Goal: Task Accomplishment & Management: Manage account settings

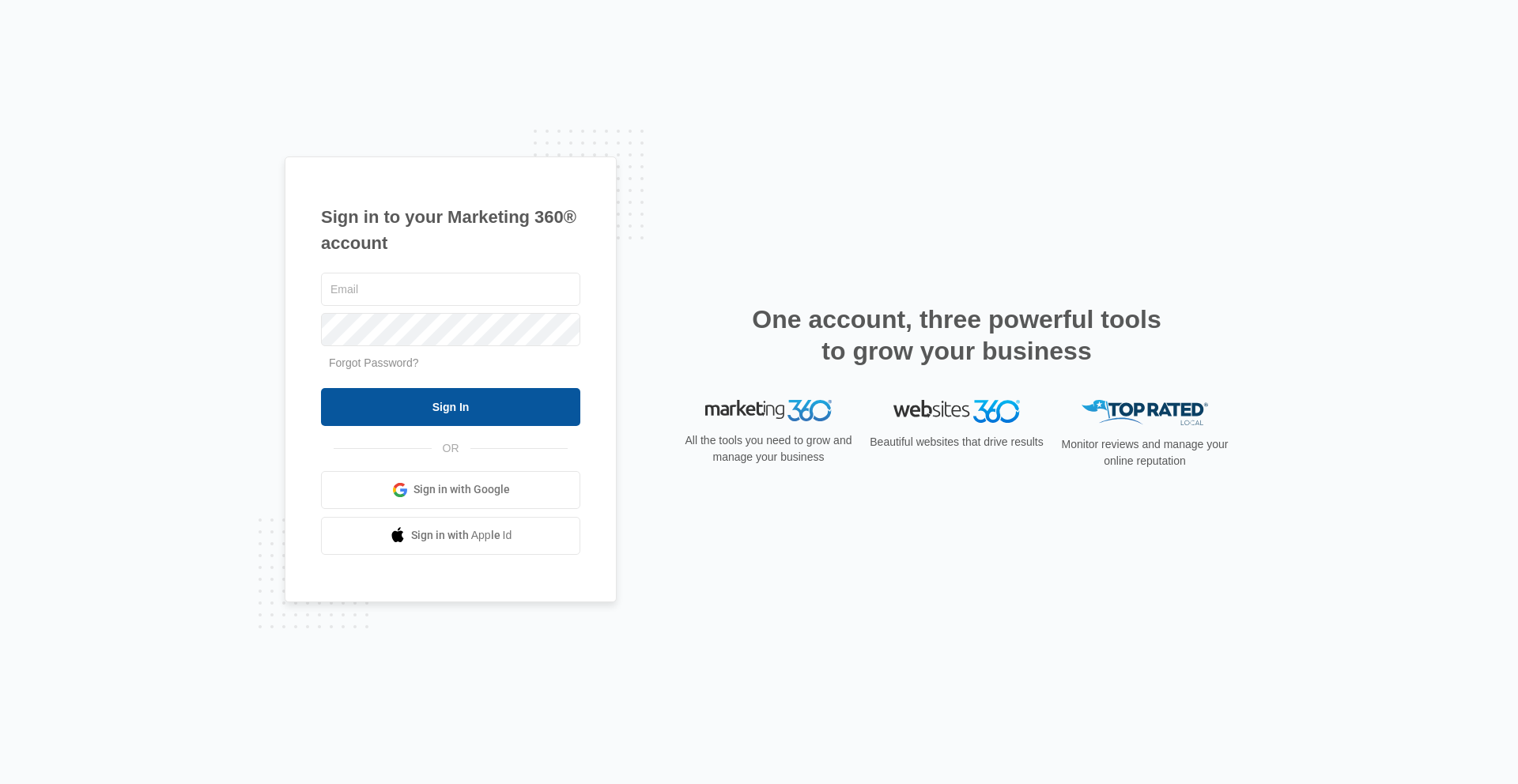
type input "[EMAIL_ADDRESS][PERSON_NAME][DOMAIN_NAME]"
click at [491, 403] on input "Sign In" at bounding box center [450, 406] width 260 height 38
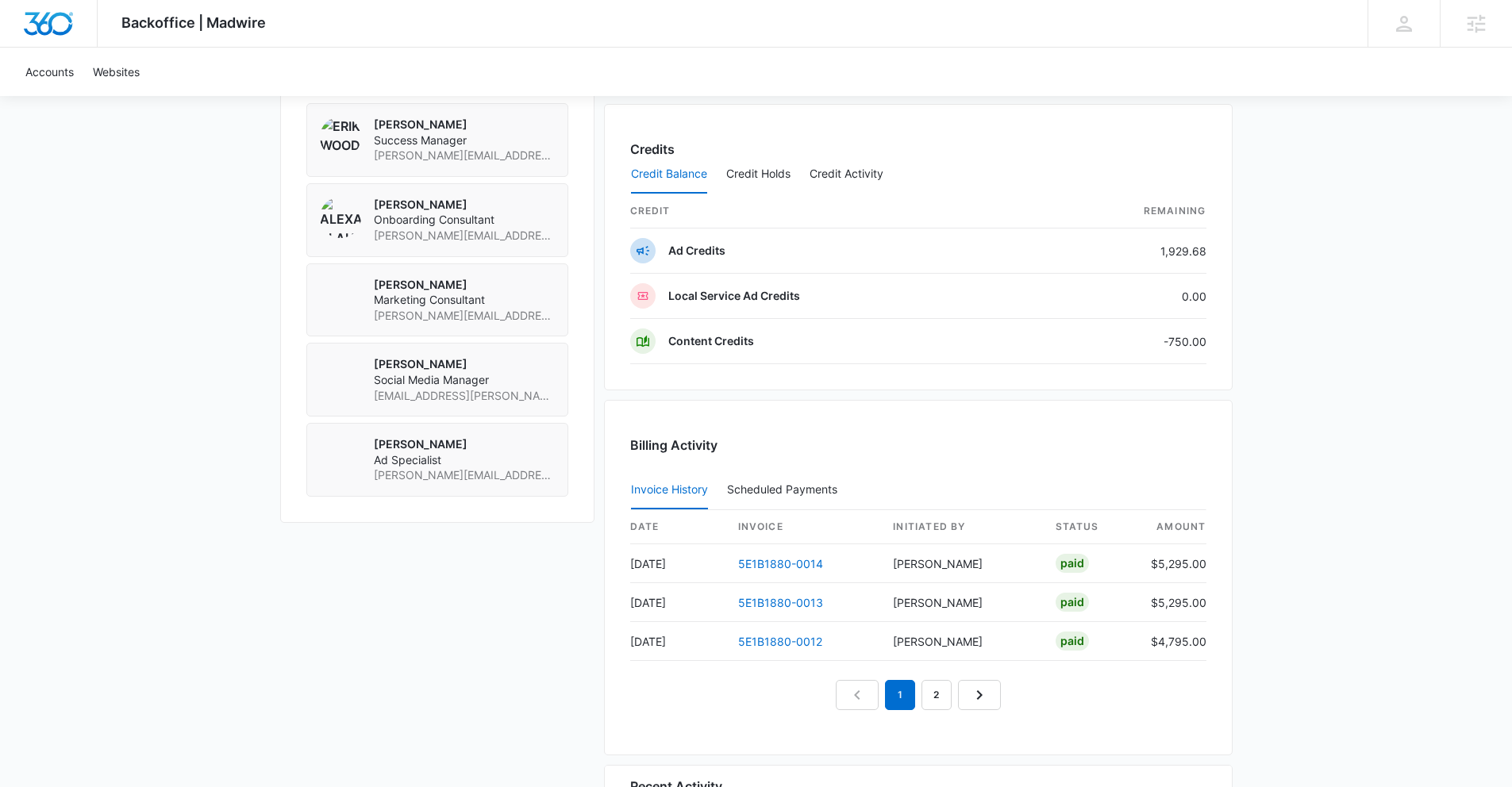
scroll to position [1220, 0]
